Goal: Complete application form: Complete application form

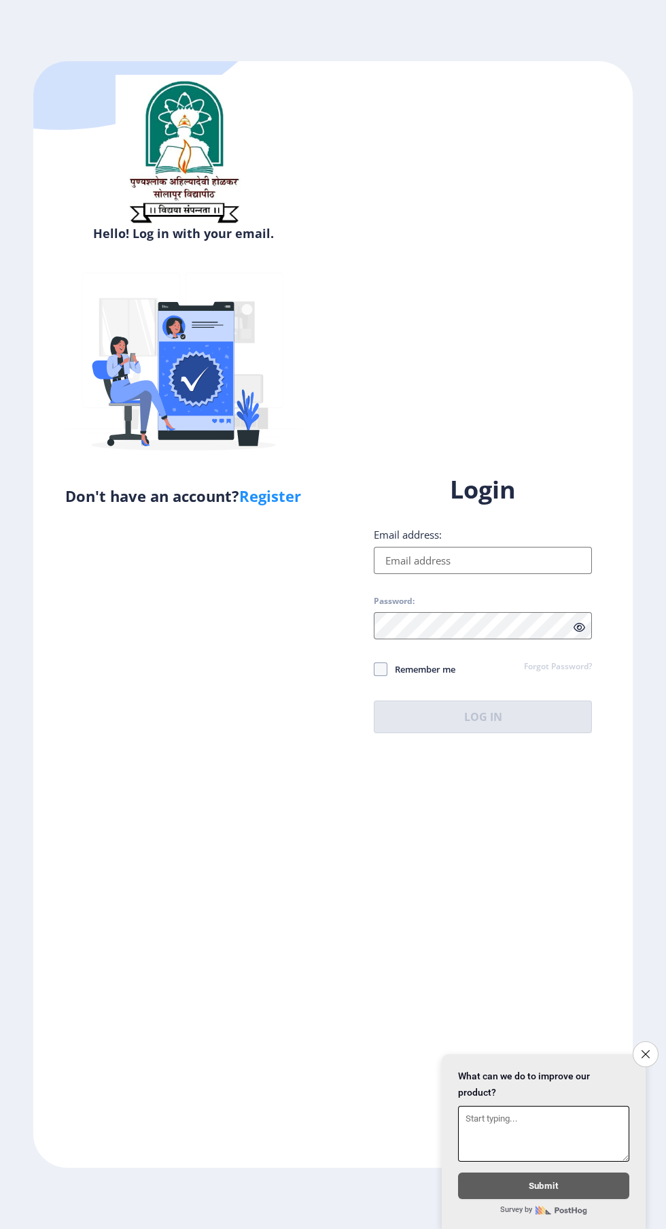
scroll to position [7, 0]
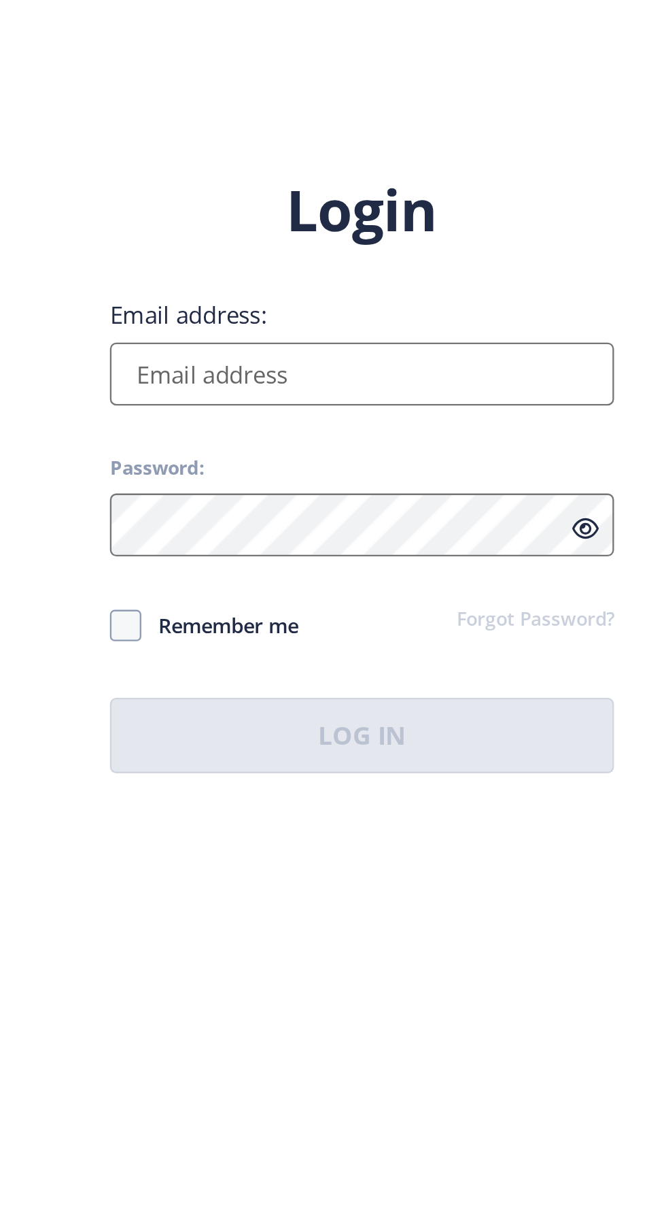
click at [443, 574] on input "Email address:" at bounding box center [483, 560] width 218 height 27
type input "[EMAIL_ADDRESS][DOMAIN_NAME]"
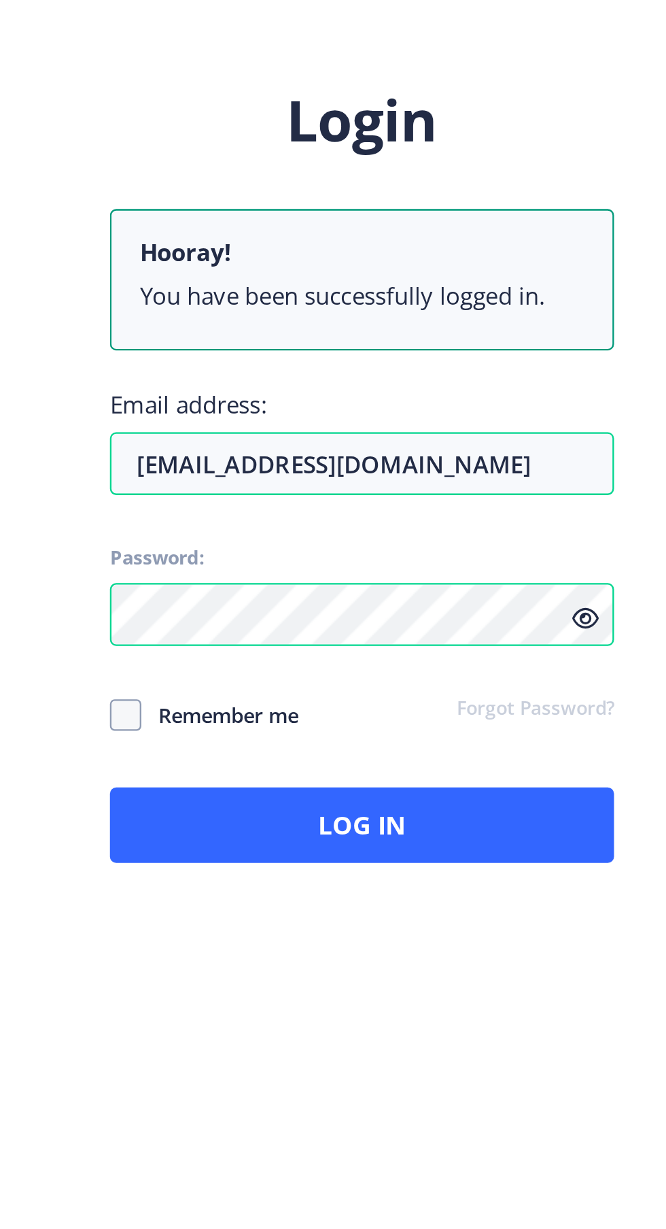
click at [581, 671] on icon at bounding box center [580, 666] width 12 height 10
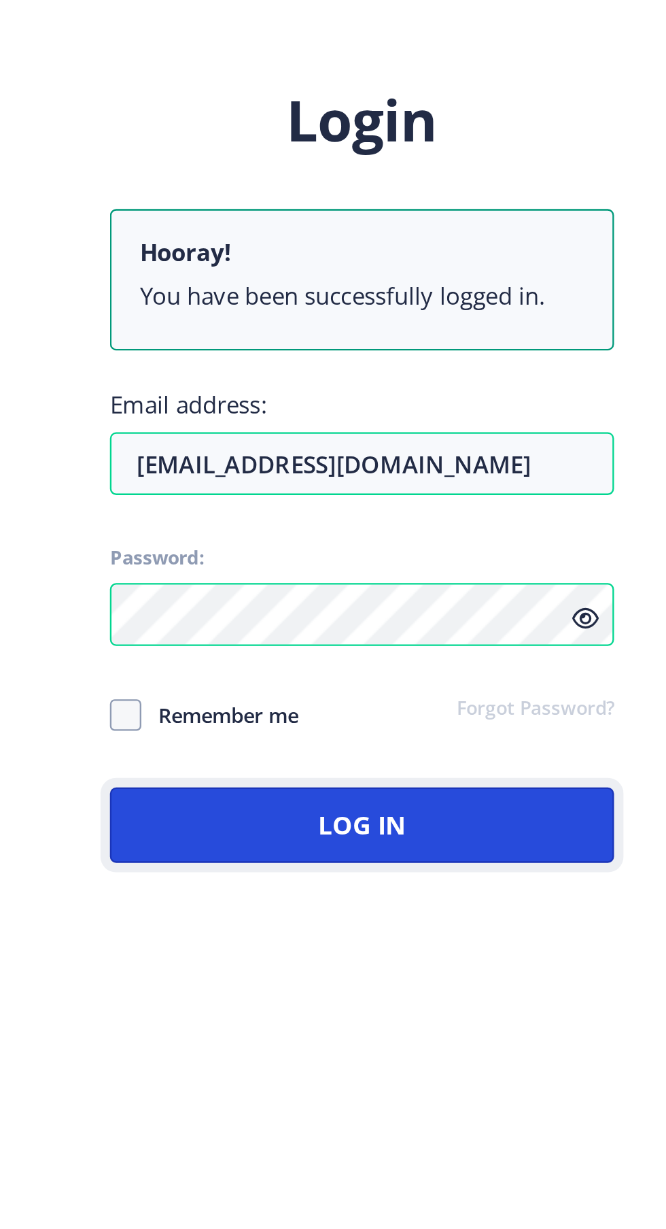
click at [547, 772] on button "Log In" at bounding box center [483, 755] width 218 height 33
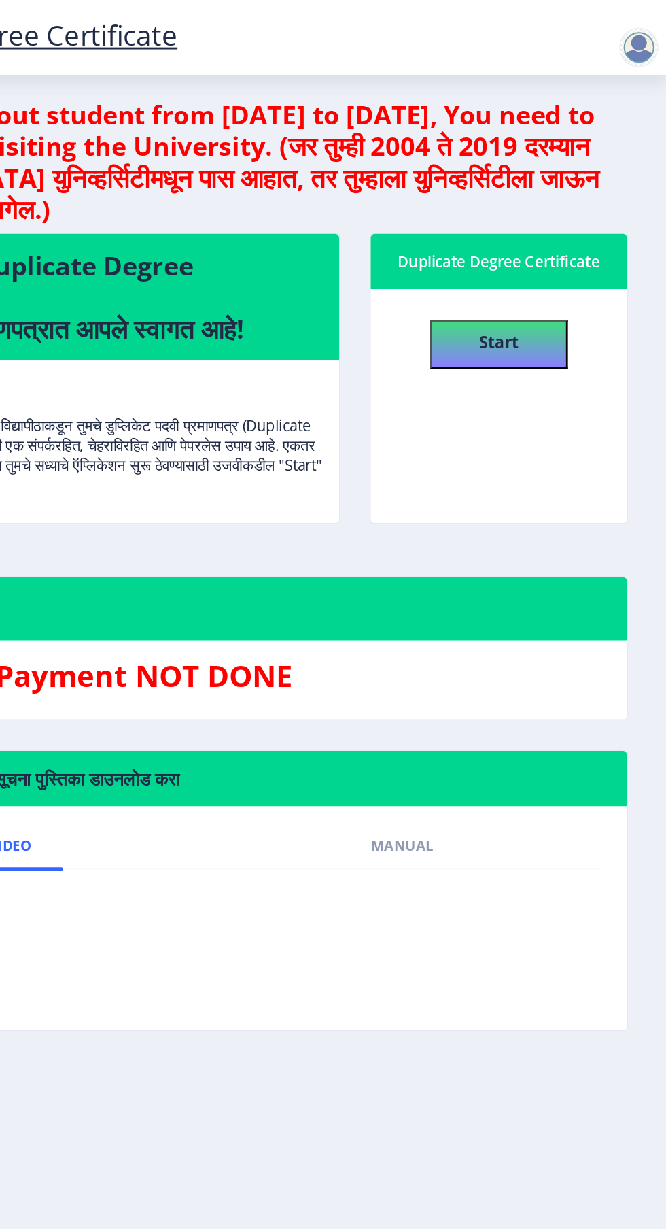
scroll to position [7, 0]
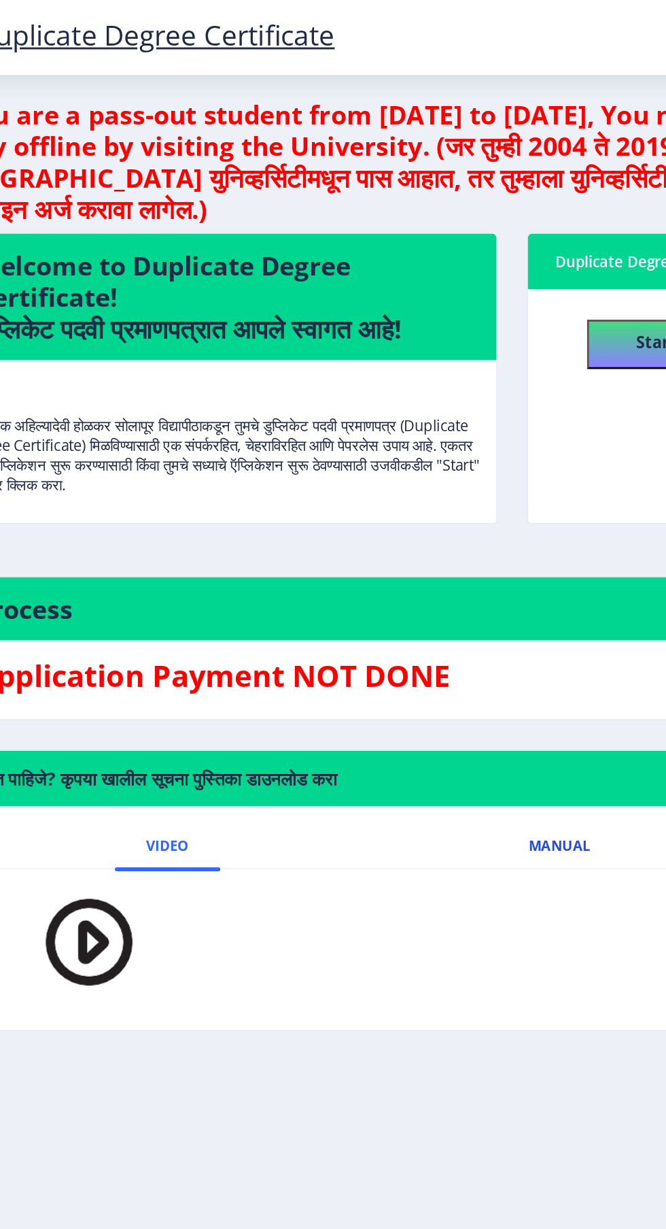
click at [486, 578] on span "Manual" at bounding box center [484, 582] width 43 height 11
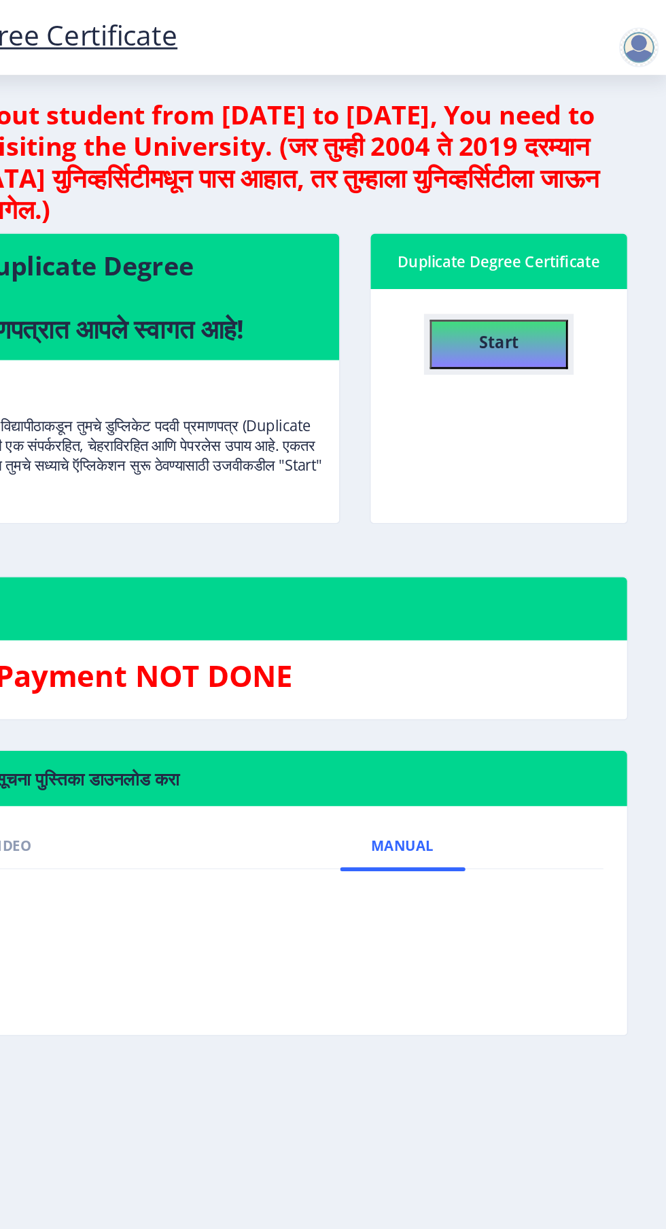
click at [549, 228] on b "Start" at bounding box center [550, 235] width 27 height 15
select select
